Goal: Find specific page/section: Find specific page/section

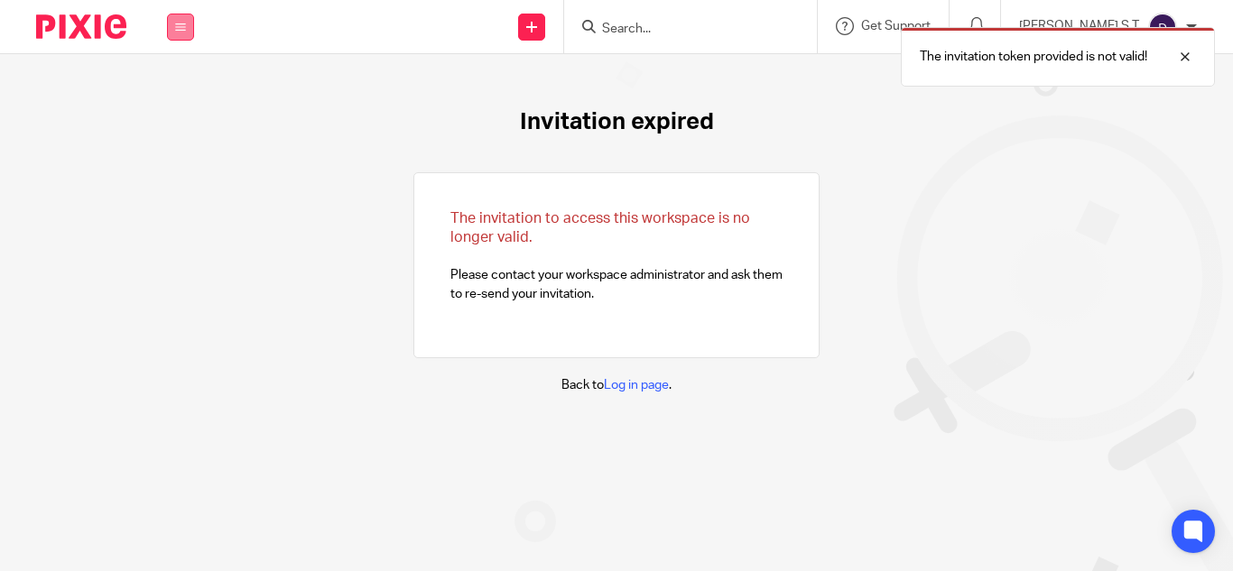
click at [167, 34] on div "Work Email Clients Team Reports Settings" at bounding box center [180, 26] width 63 height 53
click at [180, 142] on link "Clients" at bounding box center [176, 137] width 40 height 13
click at [180, 142] on div "Invitation expired The invitation to access this workspace is no longer valid. …" at bounding box center [616, 251] width 1233 height 394
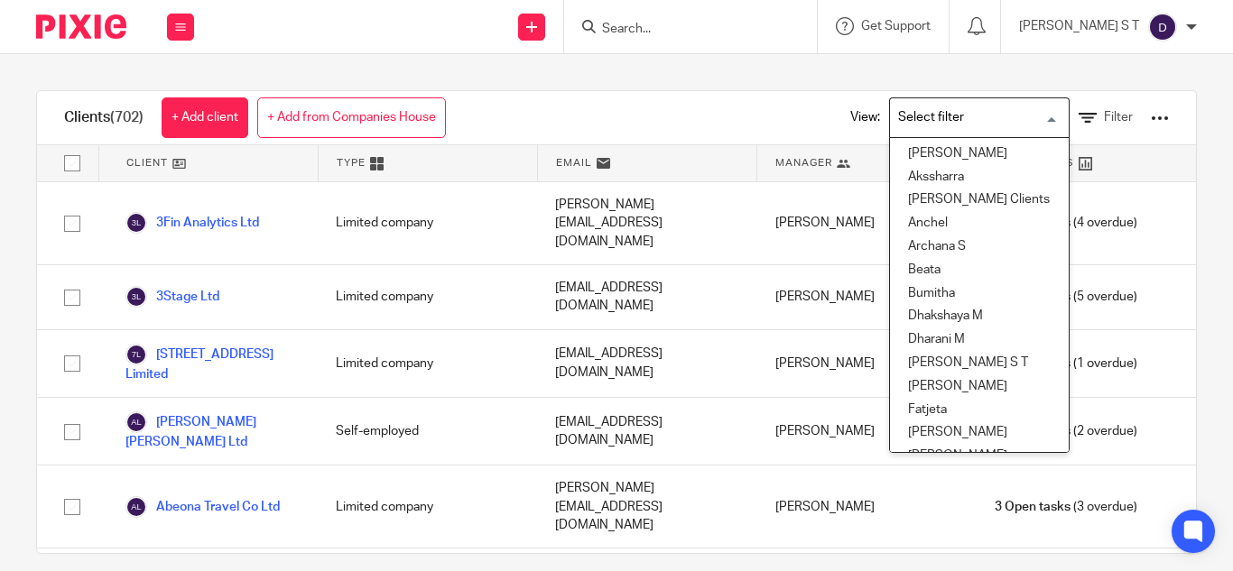
scroll to position [780, 0]
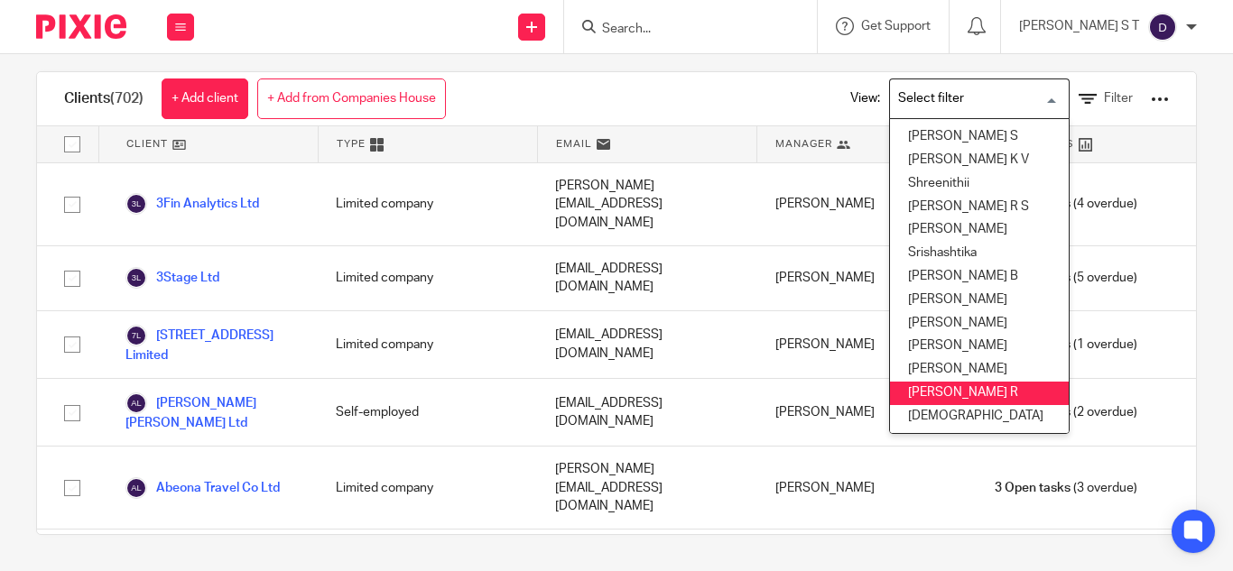
click at [931, 384] on li "[PERSON_NAME] R" at bounding box center [979, 393] width 179 height 23
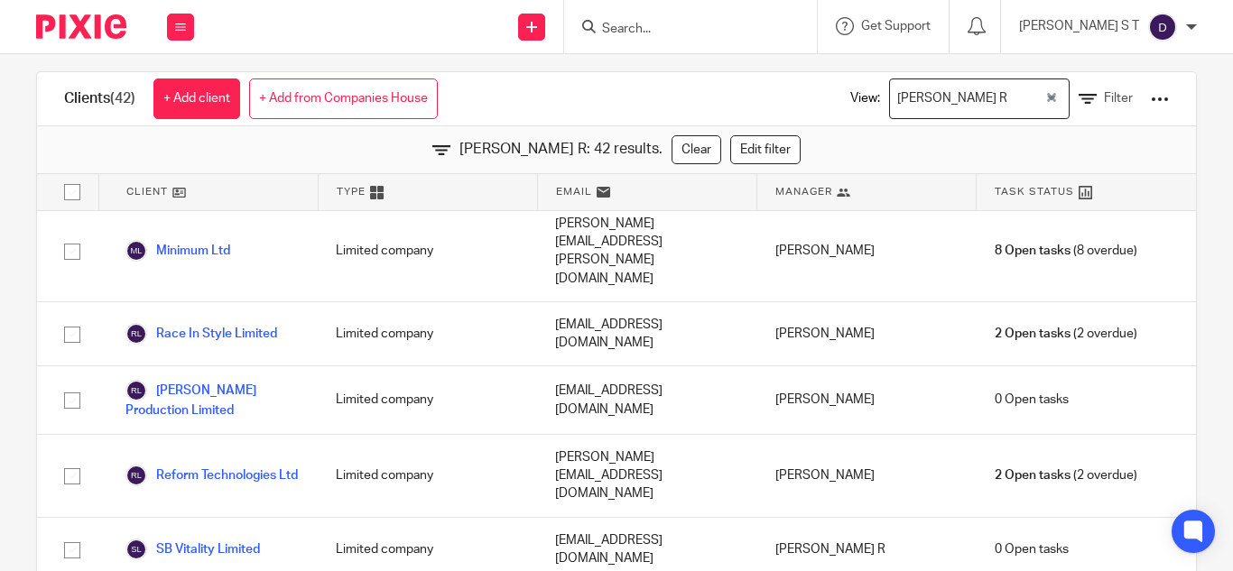
scroll to position [1966, 0]
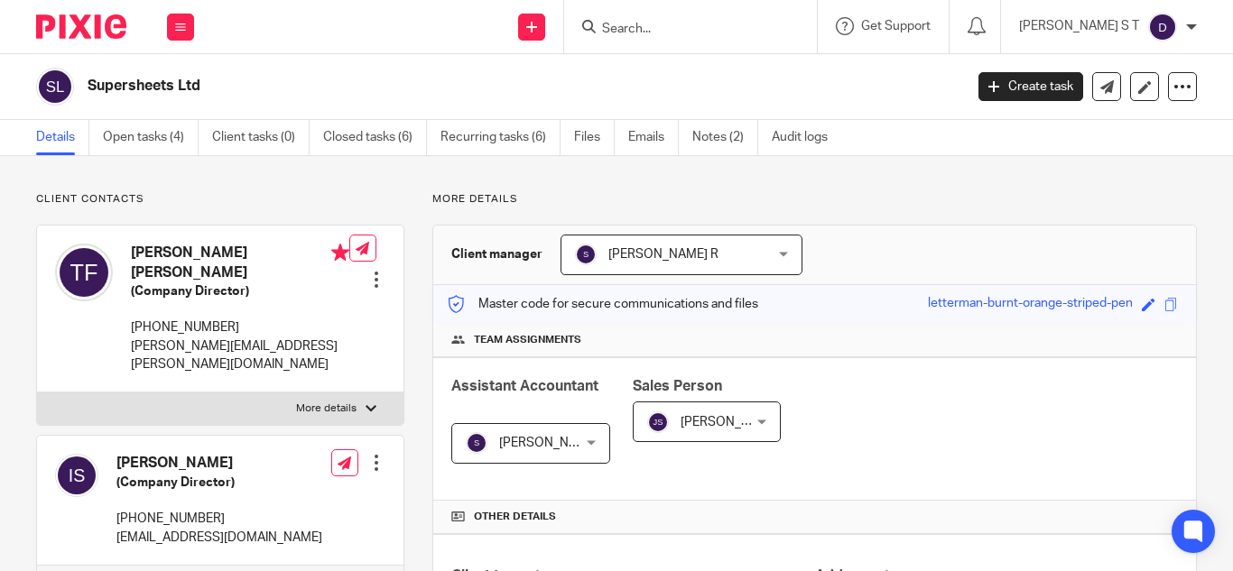
scroll to position [6, 0]
